Goal: Task Accomplishment & Management: Manage account settings

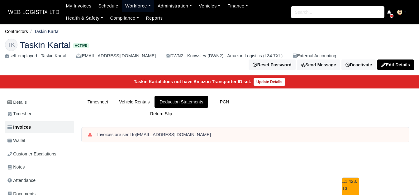
click at [122, 6] on link "Workforce" at bounding box center [138, 6] width 32 height 12
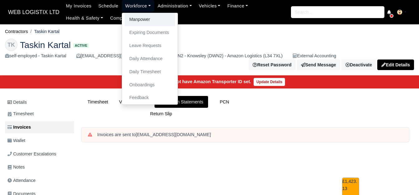
click at [149, 23] on link "Manpower" at bounding box center [150, 19] width 51 height 13
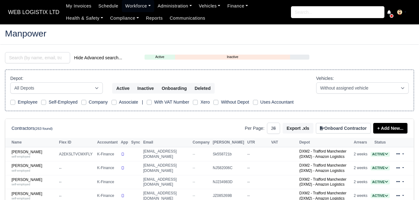
select select "25"
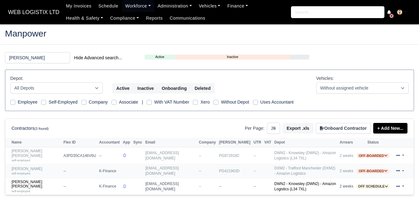
type input "[PERSON_NAME]"
click at [23, 171] on small "self-employed" at bounding box center [21, 172] width 19 height 3
click at [25, 166] on link "Joseph Tallent self-employed" at bounding box center [36, 170] width 49 height 9
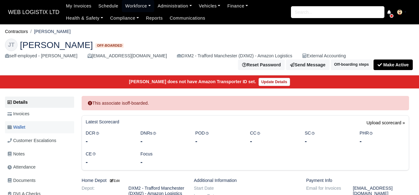
click at [38, 125] on link "Wallet" at bounding box center [39, 127] width 69 height 12
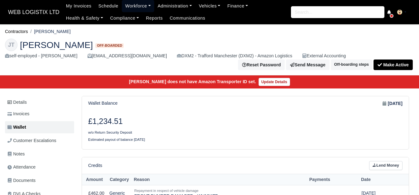
click at [144, 8] on link "Workforce" at bounding box center [138, 6] width 32 height 12
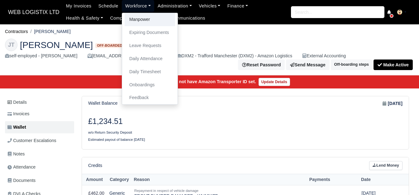
click at [142, 20] on link "Manpower" at bounding box center [150, 19] width 51 height 13
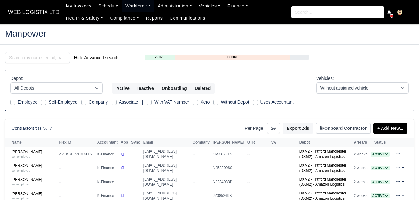
select select "25"
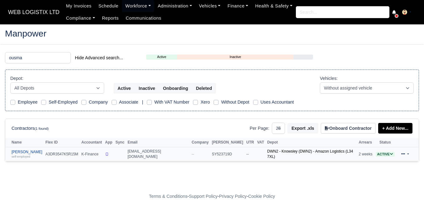
type input "ousma"
click at [34, 148] on td "Ousmane Ousseynou Soumare self-employed" at bounding box center [24, 154] width 39 height 14
click at [30, 152] on link "Ousmane Ousseynou Soumare self-employed" at bounding box center [27, 154] width 31 height 9
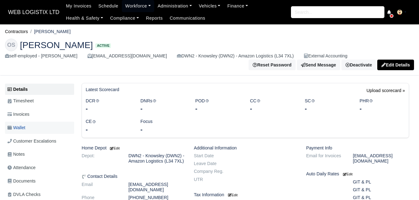
click at [31, 124] on link "Wallet" at bounding box center [39, 128] width 69 height 12
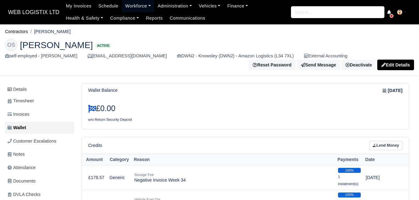
click at [129, 7] on link "Workforce" at bounding box center [138, 6] width 32 height 12
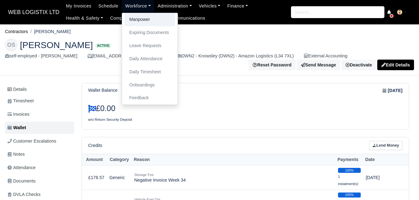
click at [130, 20] on link "Manpower" at bounding box center [150, 19] width 51 height 13
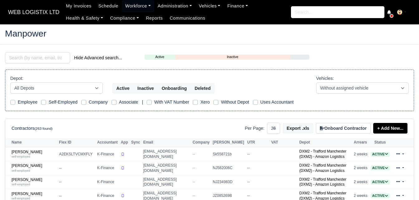
select select "25"
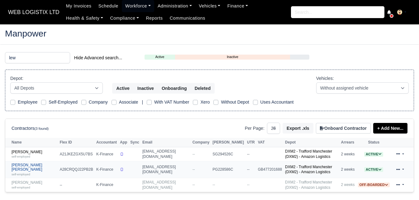
type input "lew"
click at [19, 169] on link "Lewis Jack Skelton self-employed" at bounding box center [34, 169] width 45 height 13
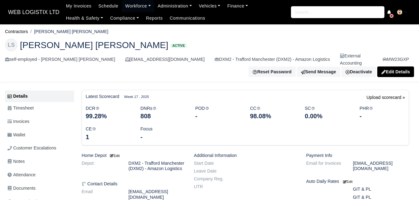
click at [27, 131] on link "Wallet" at bounding box center [39, 135] width 69 height 12
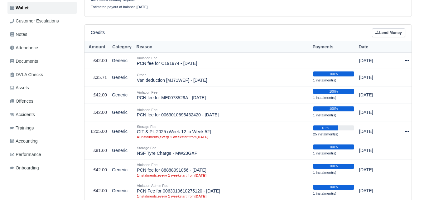
scroll to position [28, 0]
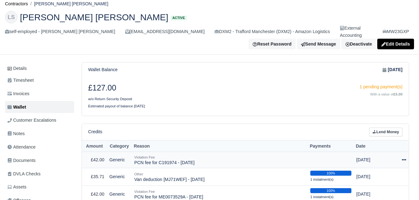
click at [405, 159] on icon at bounding box center [404, 159] width 4 height 1
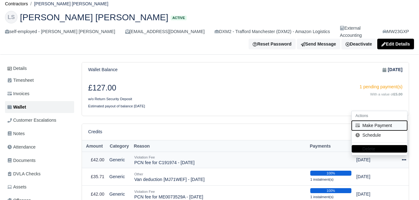
click at [383, 122] on button "Make Payment" at bounding box center [379, 126] width 55 height 10
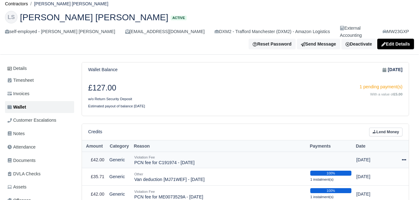
select select "6367"
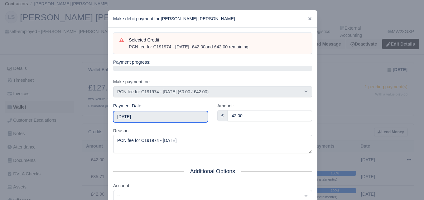
click at [157, 116] on input "2025-09-06" at bounding box center [160, 116] width 95 height 11
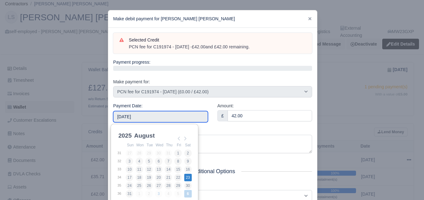
type input "2025-08-23"
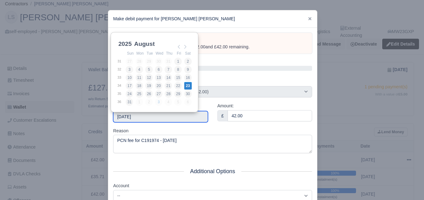
click at [176, 119] on input "2025-08-23" at bounding box center [160, 116] width 95 height 11
click at [191, 131] on div "Reason PCN fee for C191974 - 01/08/2025" at bounding box center [212, 140] width 199 height 26
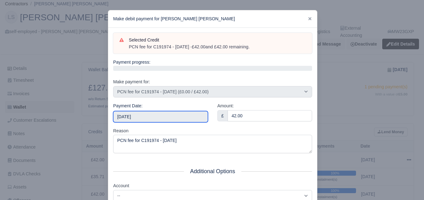
click at [192, 115] on input "2025-08-23" at bounding box center [160, 116] width 95 height 11
click at [176, 131] on div "Reason PCN fee for C191974 - 01/08/2025" at bounding box center [212, 140] width 199 height 26
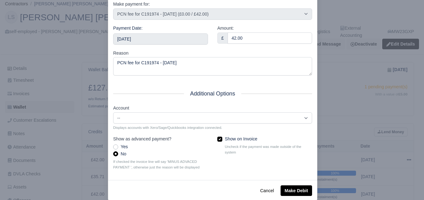
scroll to position [89, 0]
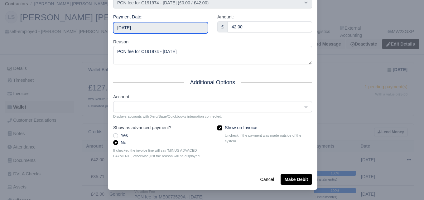
click at [147, 24] on input "2025-08-23" at bounding box center [160, 27] width 95 height 11
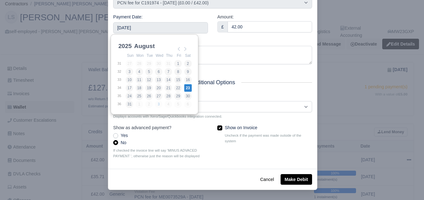
click at [227, 43] on div "Reason PCN fee for C191974 - 01/08/2025" at bounding box center [212, 51] width 199 height 26
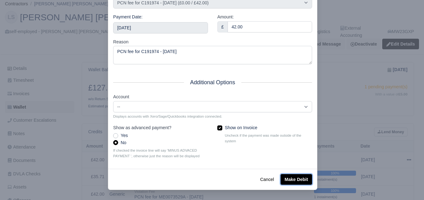
click at [296, 183] on button "Make Debit" at bounding box center [296, 179] width 31 height 11
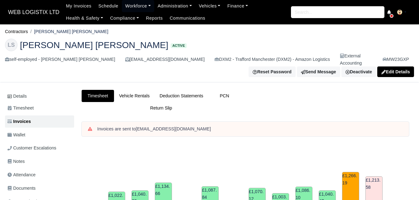
scroll to position [232, 0]
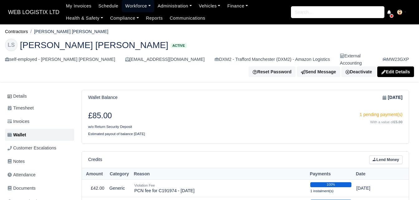
click at [137, 5] on link "Workforce" at bounding box center [138, 6] width 32 height 12
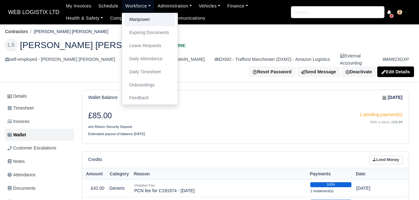
click at [136, 21] on link "Manpower" at bounding box center [150, 19] width 51 height 13
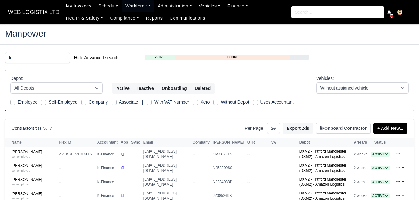
select select "25"
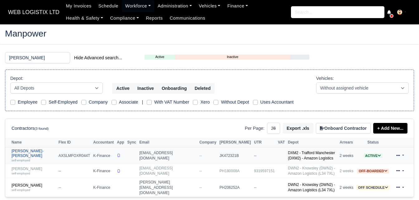
type input "leon"
click at [35, 158] on div "self-employed" at bounding box center [34, 160] width 44 height 4
click at [19, 158] on div "self-employed" at bounding box center [34, 160] width 44 height 4
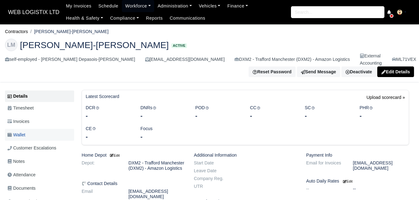
click at [63, 129] on link "Wallet" at bounding box center [39, 135] width 69 height 12
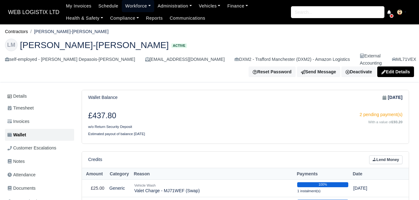
click at [140, 4] on link "Workforce" at bounding box center [138, 6] width 32 height 12
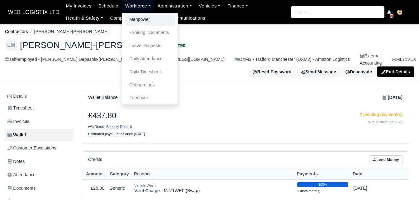
click at [137, 20] on link "Manpower" at bounding box center [150, 19] width 51 height 13
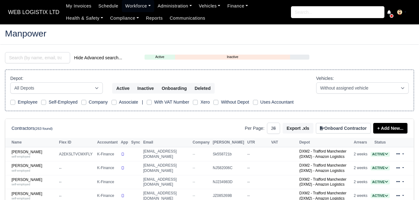
select select "25"
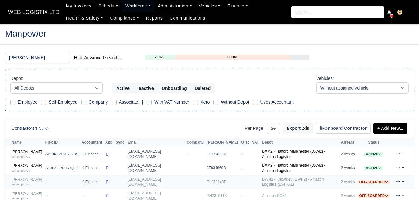
type input "harr"
click at [26, 180] on link "Harris Rashid self-employed" at bounding box center [27, 181] width 31 height 9
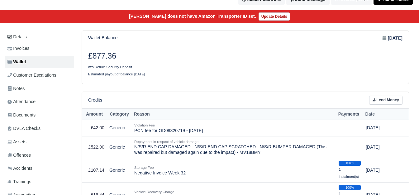
scroll to position [72, 0]
